Goal: Task Accomplishment & Management: Use online tool/utility

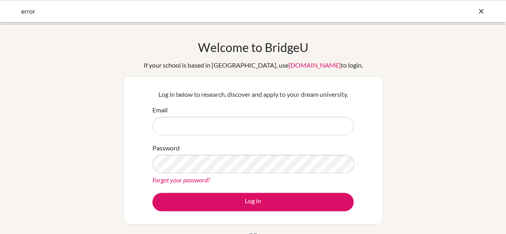
type input "[EMAIL_ADDRESS][DOMAIN_NAME]"
click at [261, 211] on div "Log in below to research, discover and apply to your dream university. Email st…" at bounding box center [253, 150] width 211 height 132
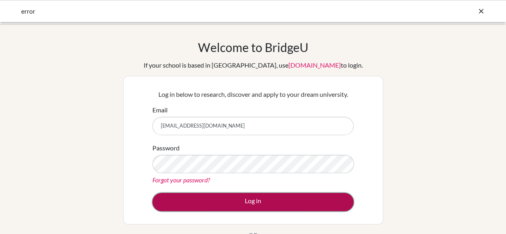
click at [280, 206] on button "Log in" at bounding box center [253, 202] width 201 height 18
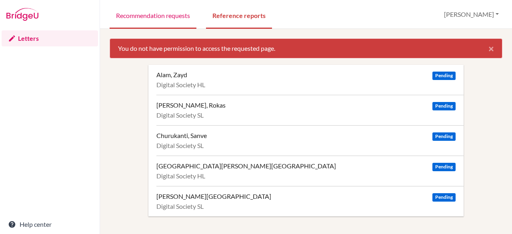
click at [174, 15] on link "Recommendation requests" at bounding box center [153, 15] width 87 height 28
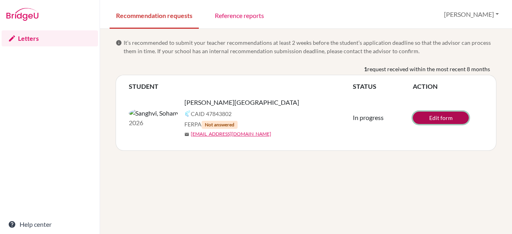
click at [429, 116] on link "Edit form" at bounding box center [441, 118] width 56 height 12
